Goal: Check status

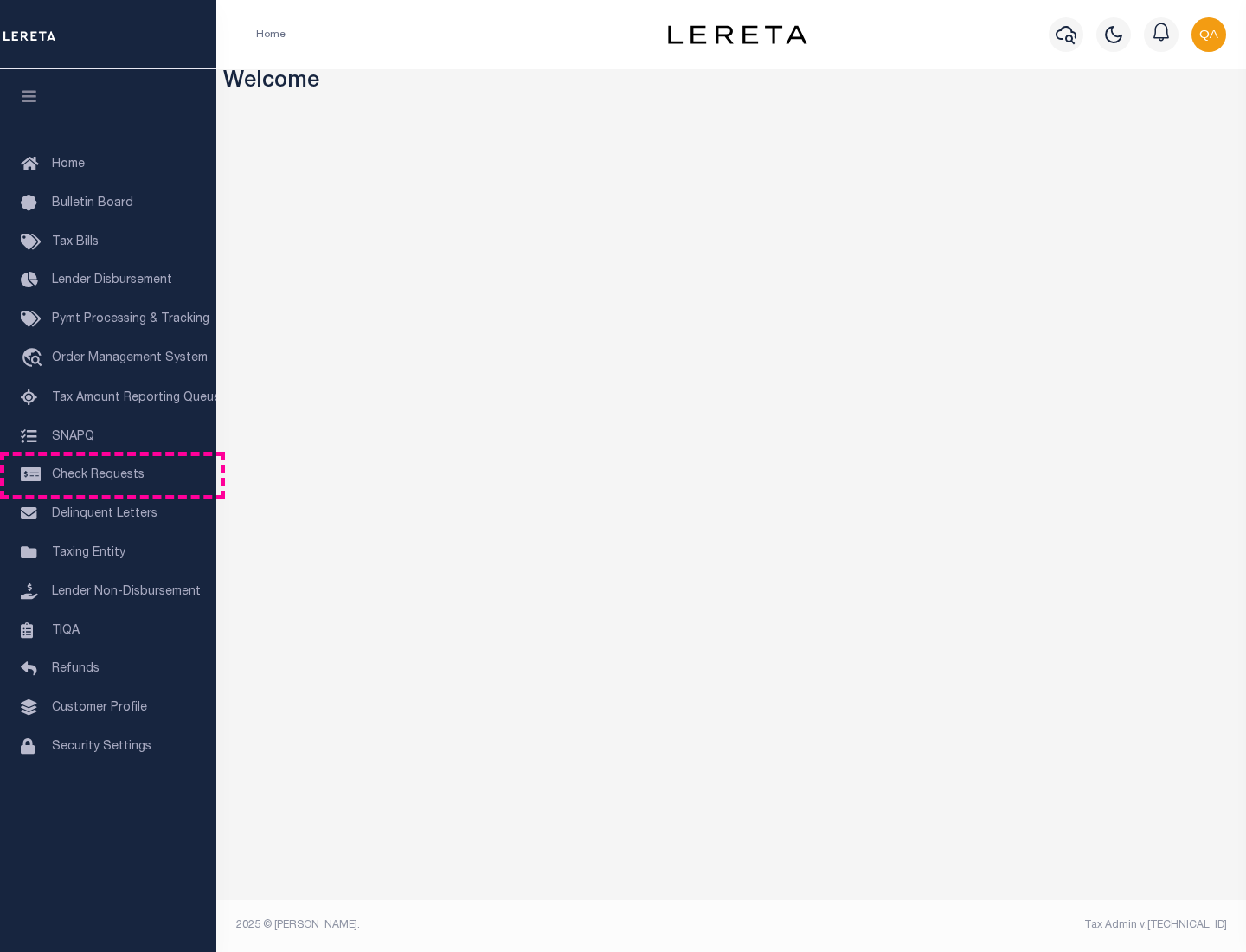
click at [109, 475] on span "Check Requests" at bounding box center [98, 475] width 92 height 12
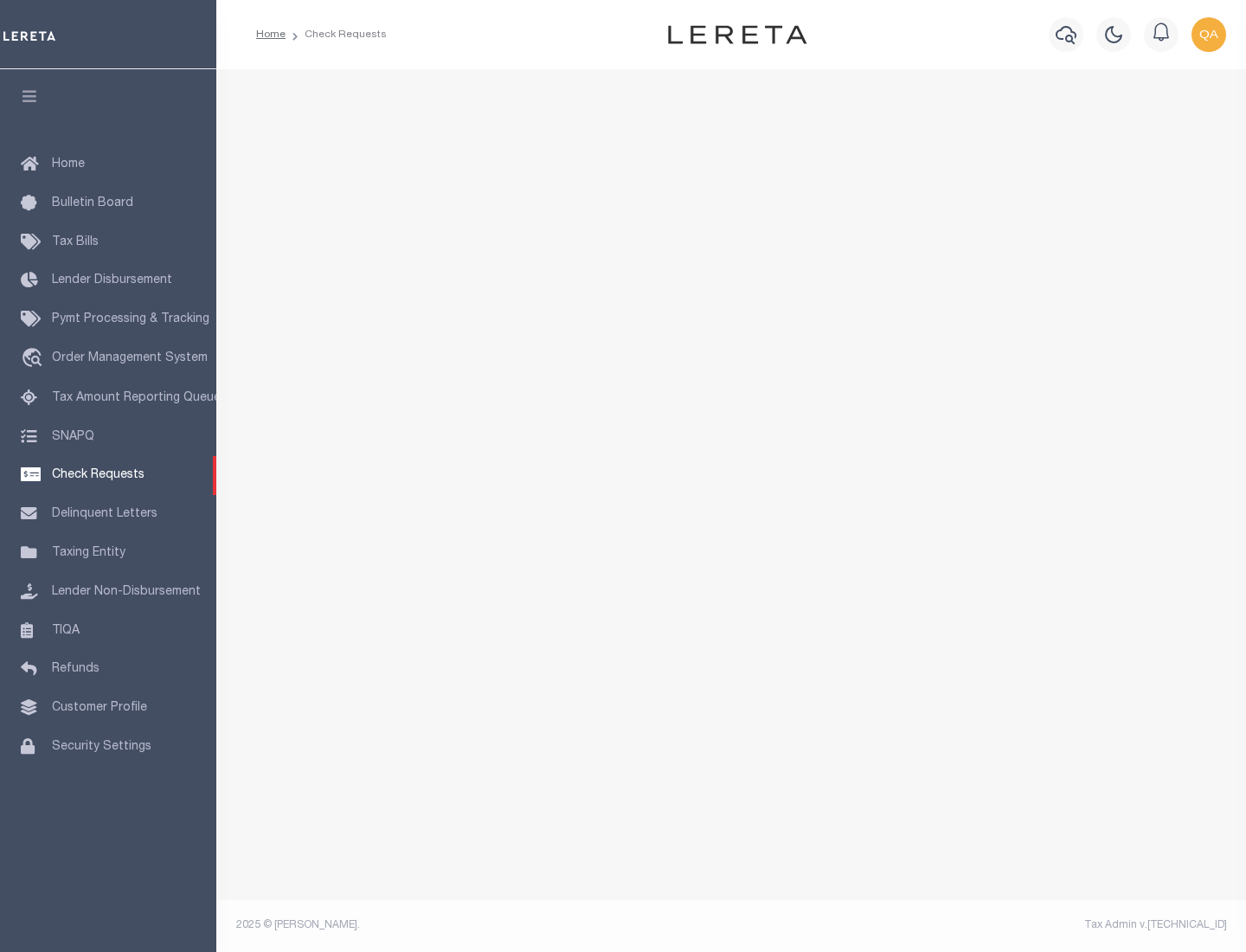
select select "50"
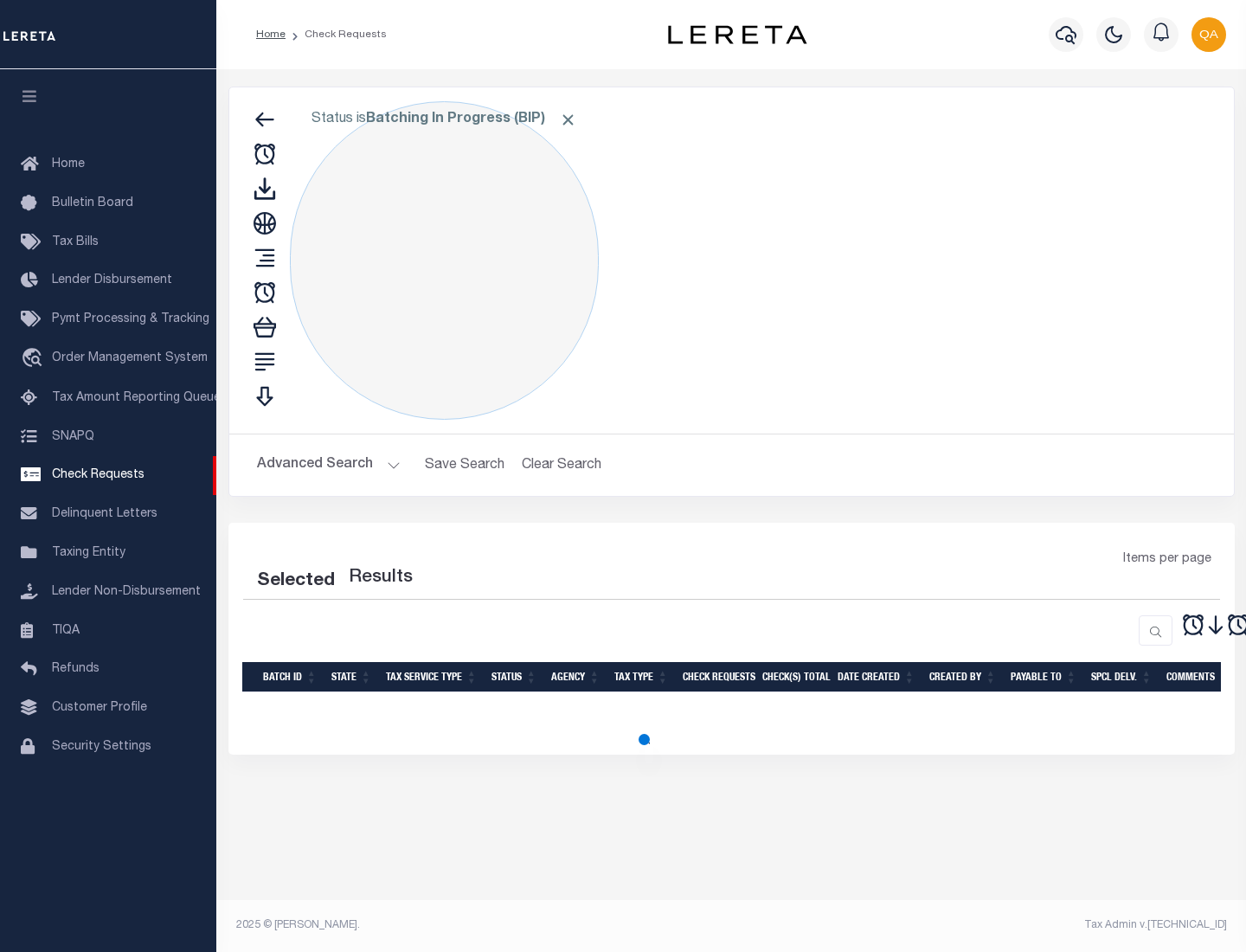
select select "50"
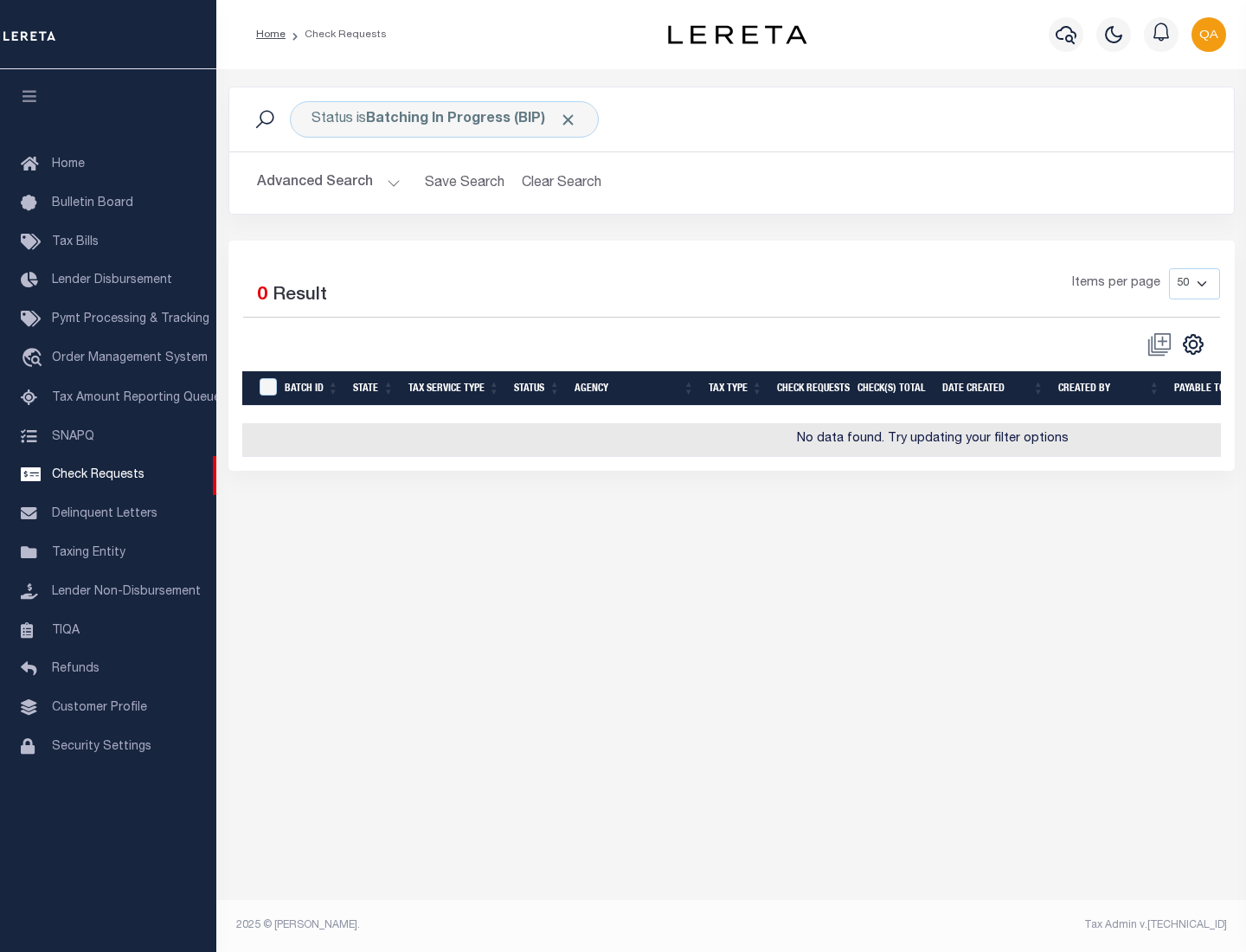
click at [569, 119] on span "Click to Remove" at bounding box center [568, 119] width 18 height 18
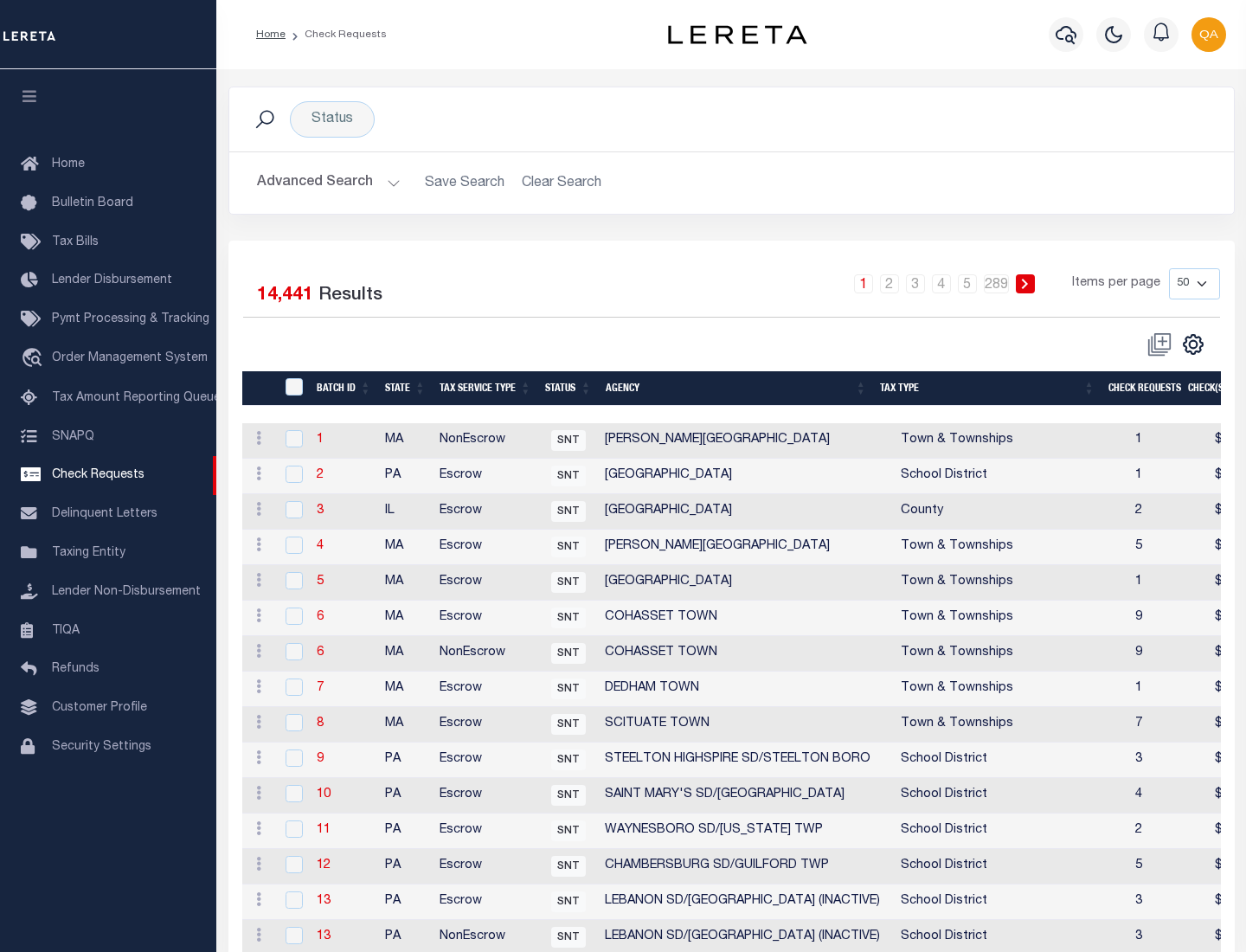
scroll to position [834, 0]
